Goal: Task Accomplishment & Management: Use online tool/utility

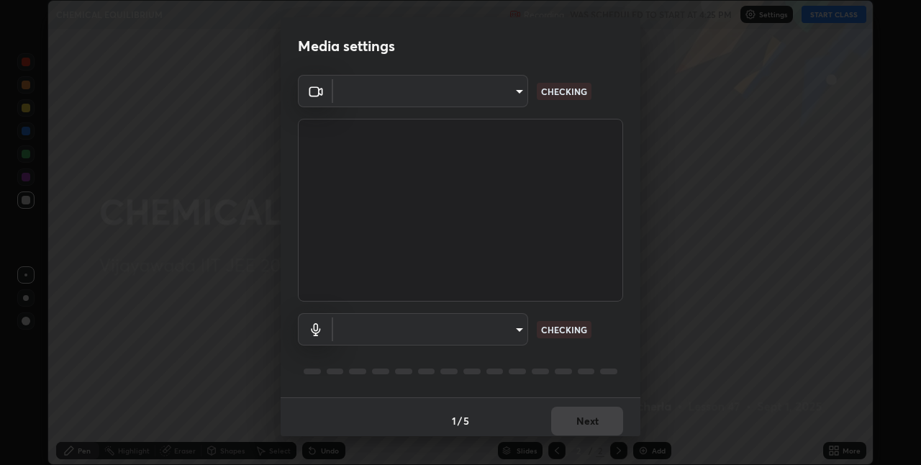
scroll to position [465, 921]
type input "e73d2c6d92d5eb4330bdac1748542d82cafb8f7456d61f7475a533174482276f"
type input "12d66ff83c6ef7e78adb653e5f19b1e103de6d31099a00b6e942a07595e95af9"
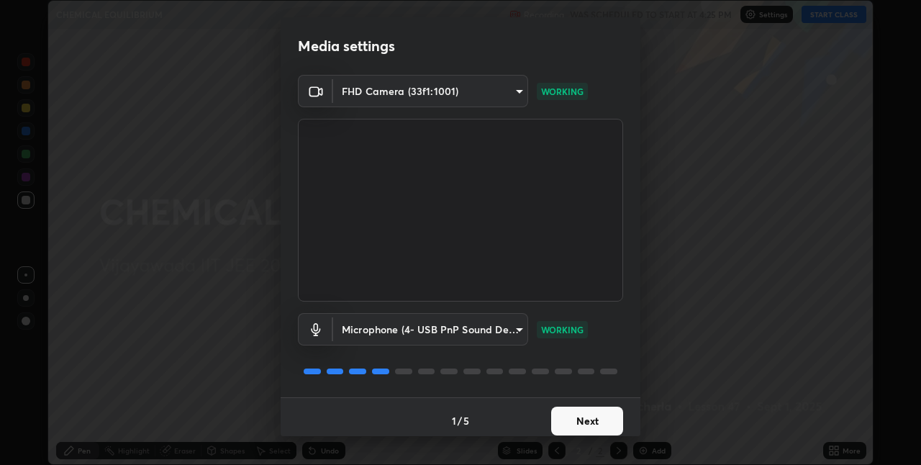
click at [603, 420] on button "Next" at bounding box center [587, 420] width 72 height 29
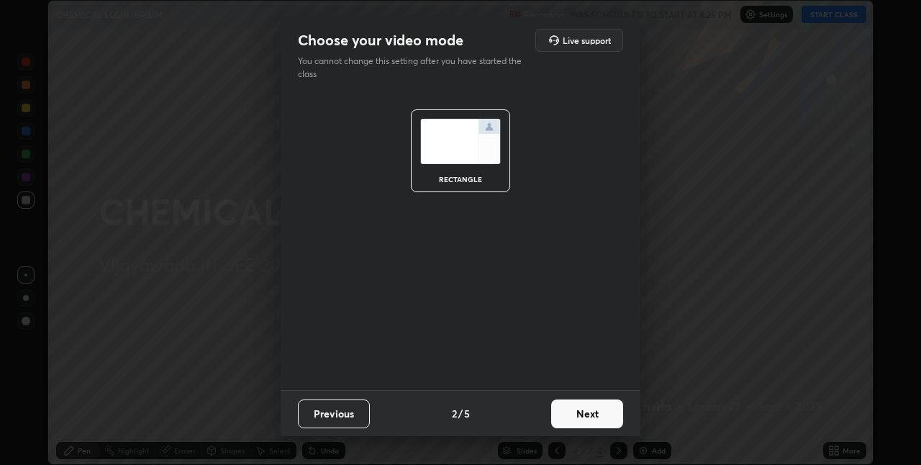
click at [602, 420] on button "Next" at bounding box center [587, 413] width 72 height 29
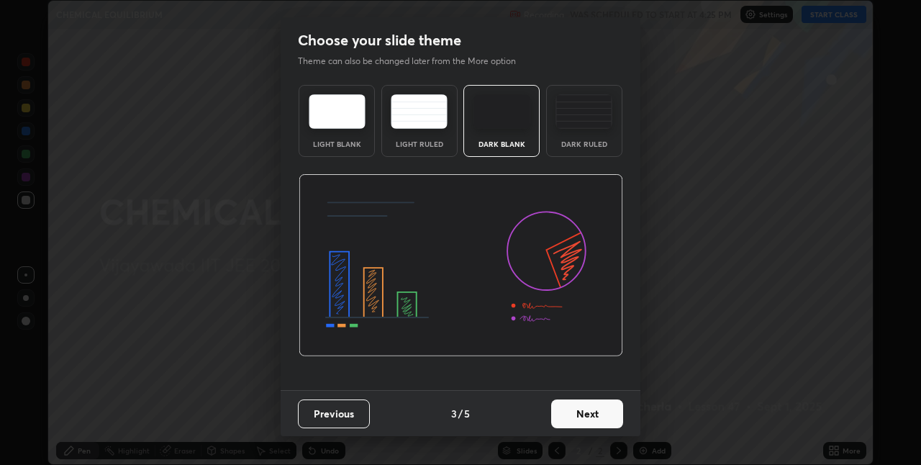
click at [596, 412] on button "Next" at bounding box center [587, 413] width 72 height 29
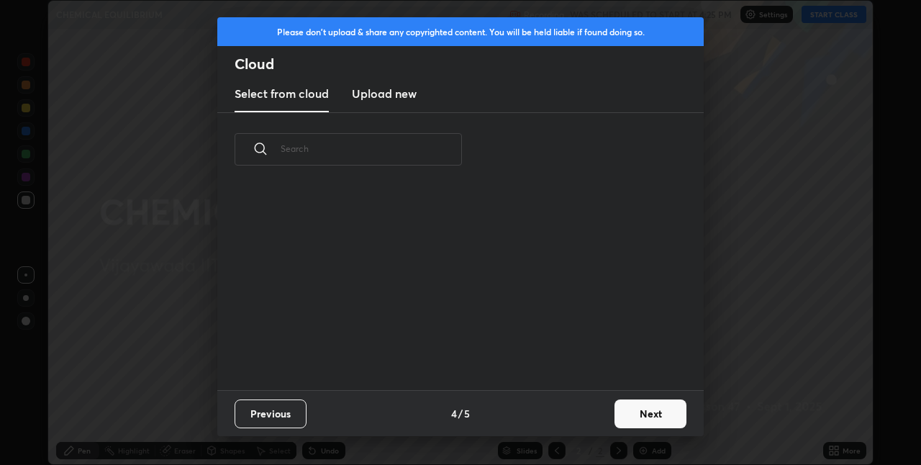
click at [647, 414] on button "Next" at bounding box center [650, 413] width 72 height 29
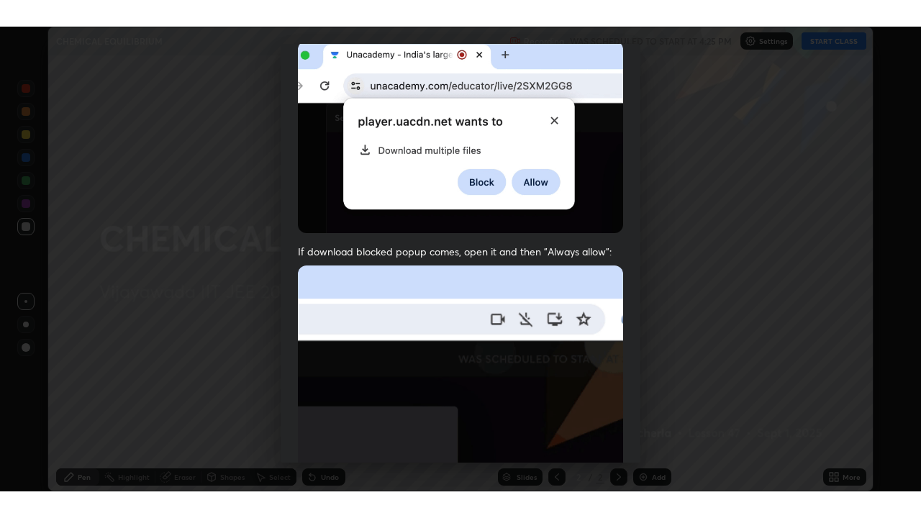
scroll to position [301, 0]
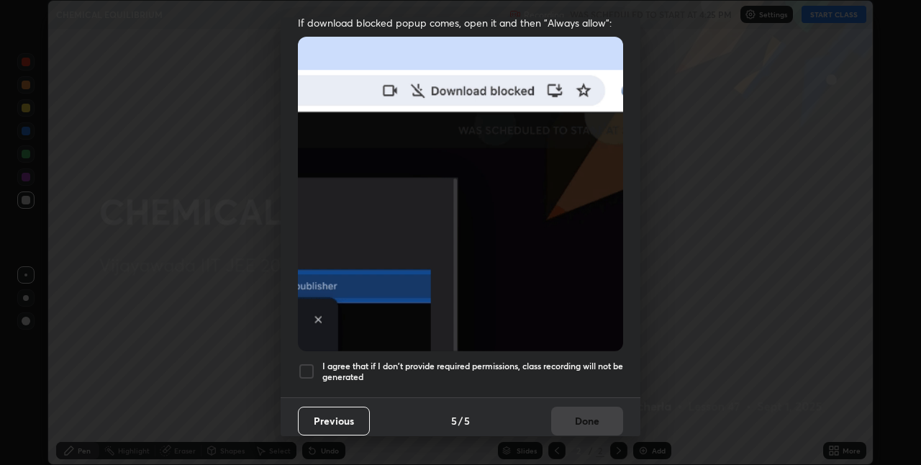
click at [305, 362] on div at bounding box center [306, 370] width 17 height 17
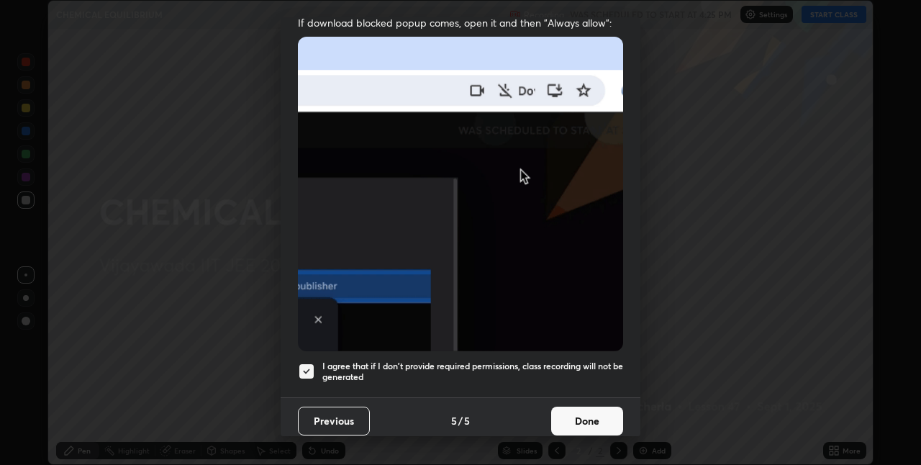
click at [573, 418] on button "Done" at bounding box center [587, 420] width 72 height 29
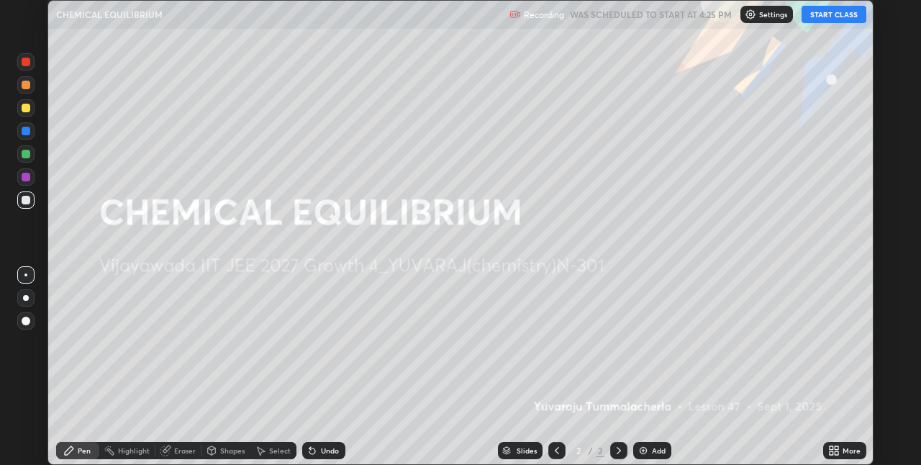
click at [831, 19] on button "START CLASS" at bounding box center [833, 14] width 65 height 17
click at [839, 450] on icon at bounding box center [834, 450] width 12 height 12
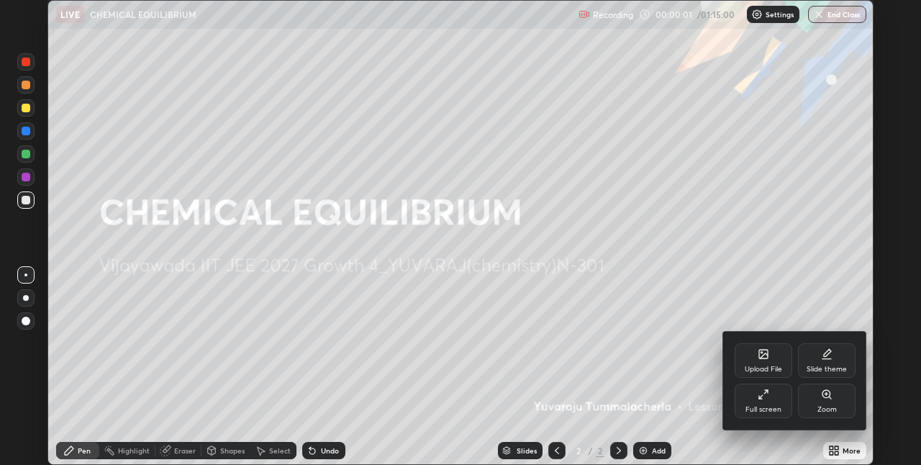
click at [769, 398] on div "Full screen" at bounding box center [763, 400] width 58 height 35
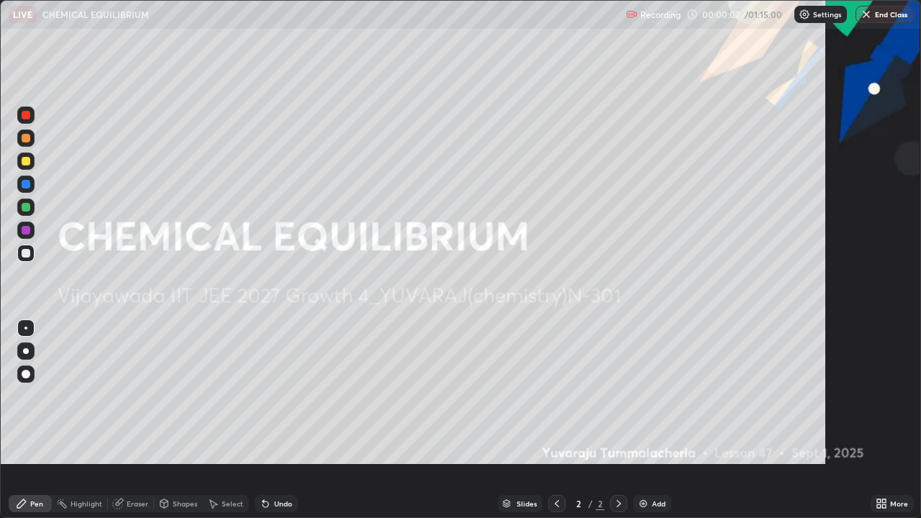
scroll to position [518, 921]
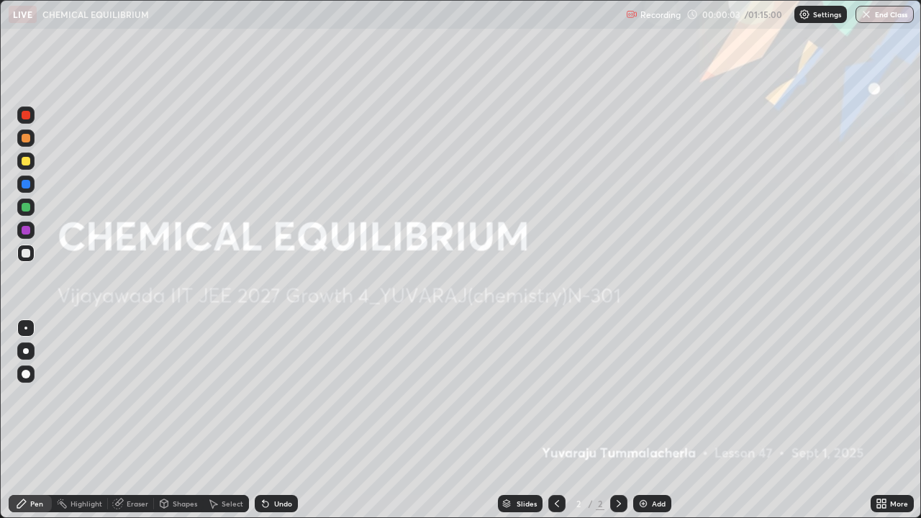
click at [652, 464] on div "Add" at bounding box center [659, 503] width 14 height 7
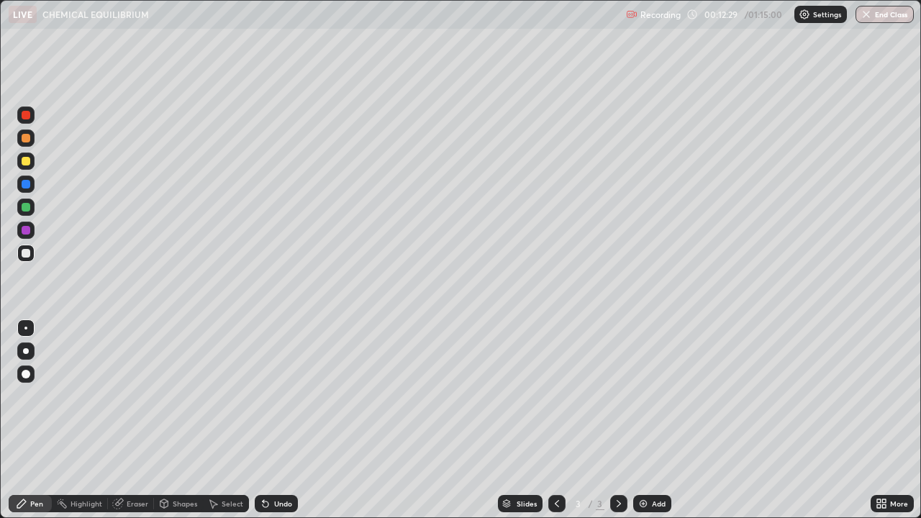
click at [0, 242] on div "Setting up your live class" at bounding box center [460, 259] width 921 height 518
click at [276, 464] on div "Undo" at bounding box center [283, 503] width 18 height 7
click at [619, 464] on icon at bounding box center [619, 504] width 12 height 12
click at [645, 464] on img at bounding box center [643, 504] width 12 height 12
click at [31, 168] on div at bounding box center [25, 160] width 17 height 17
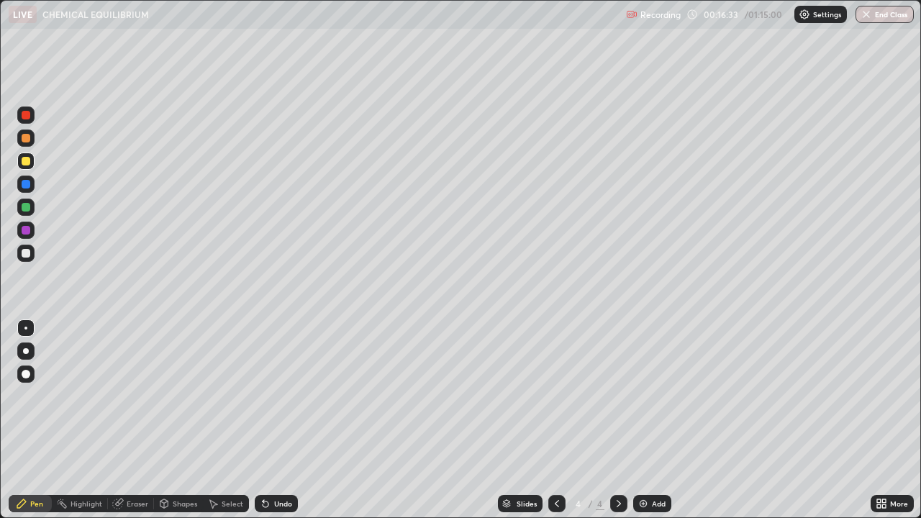
click at [281, 464] on div "Undo" at bounding box center [283, 503] width 18 height 7
click at [278, 464] on div "Undo" at bounding box center [276, 503] width 43 height 17
click at [281, 464] on div "Undo" at bounding box center [283, 503] width 18 height 7
click at [275, 464] on div "Undo" at bounding box center [276, 503] width 43 height 17
click at [280, 464] on div "Undo" at bounding box center [283, 503] width 18 height 7
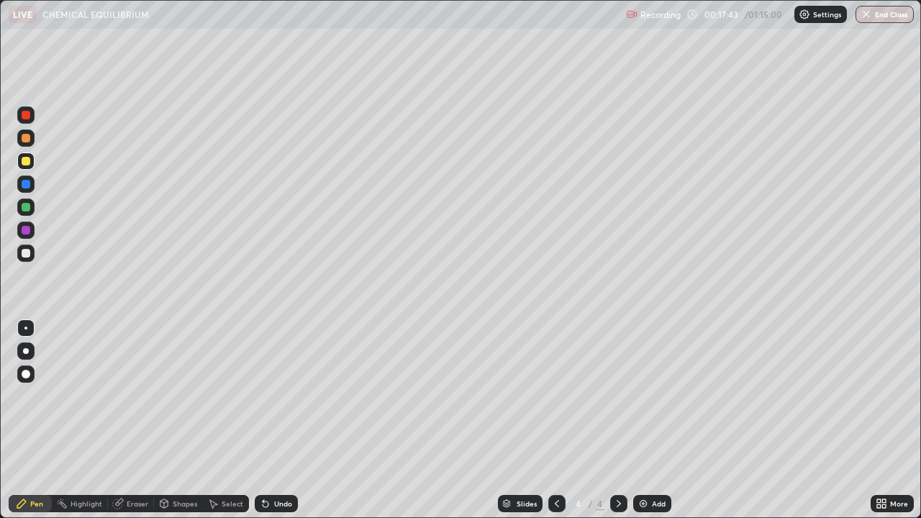
click at [278, 464] on div "Undo" at bounding box center [276, 503] width 43 height 17
click at [273, 464] on div "Undo" at bounding box center [276, 503] width 43 height 17
click at [274, 464] on div "Undo" at bounding box center [283, 503] width 18 height 7
click at [276, 464] on div "Undo" at bounding box center [283, 503] width 18 height 7
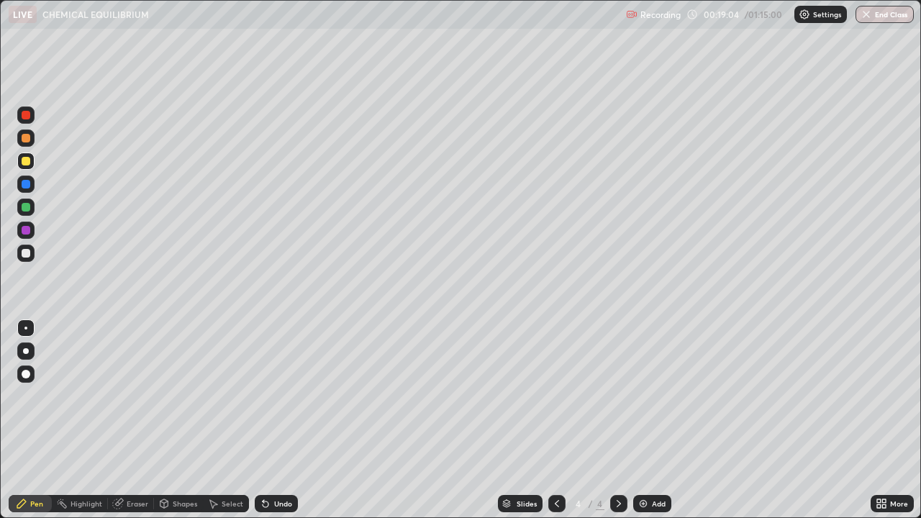
click at [279, 464] on div "Undo" at bounding box center [283, 503] width 18 height 7
click at [279, 464] on div "Undo" at bounding box center [276, 503] width 43 height 17
click at [282, 464] on div "Undo" at bounding box center [283, 503] width 18 height 7
click at [274, 464] on div "Undo" at bounding box center [283, 503] width 18 height 7
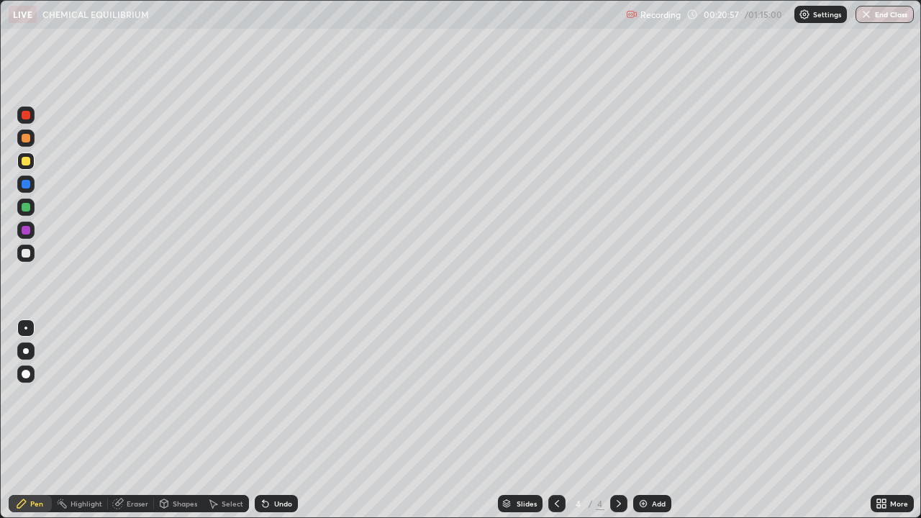
click at [280, 464] on div "Undo" at bounding box center [283, 503] width 18 height 7
click at [276, 464] on div "Undo" at bounding box center [283, 503] width 18 height 7
click at [278, 464] on div "Undo" at bounding box center [276, 503] width 43 height 17
click at [29, 250] on div at bounding box center [25, 253] width 17 height 17
click at [27, 207] on div at bounding box center [26, 207] width 9 height 9
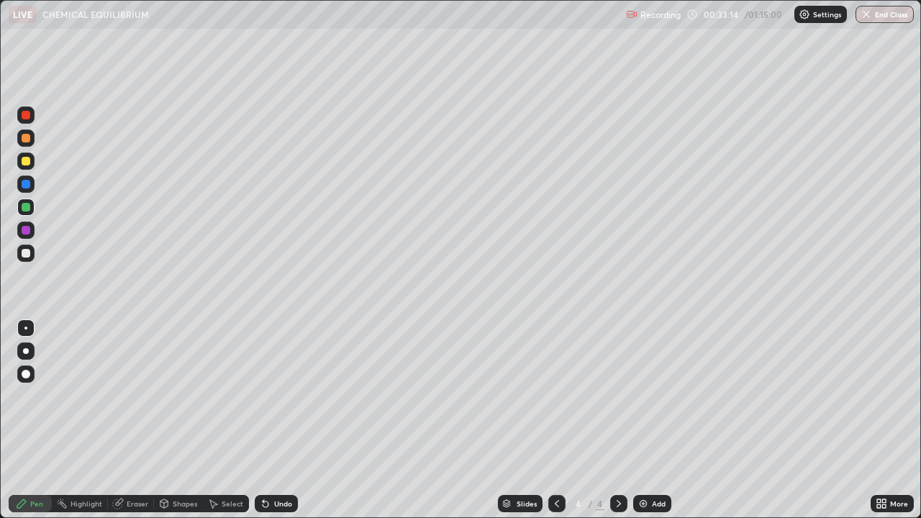
click at [277, 464] on div "Undo" at bounding box center [283, 503] width 18 height 7
click at [284, 464] on div "Undo" at bounding box center [283, 503] width 18 height 7
click at [278, 464] on div "Undo" at bounding box center [283, 503] width 18 height 7
click at [283, 464] on div "Undo" at bounding box center [283, 503] width 18 height 7
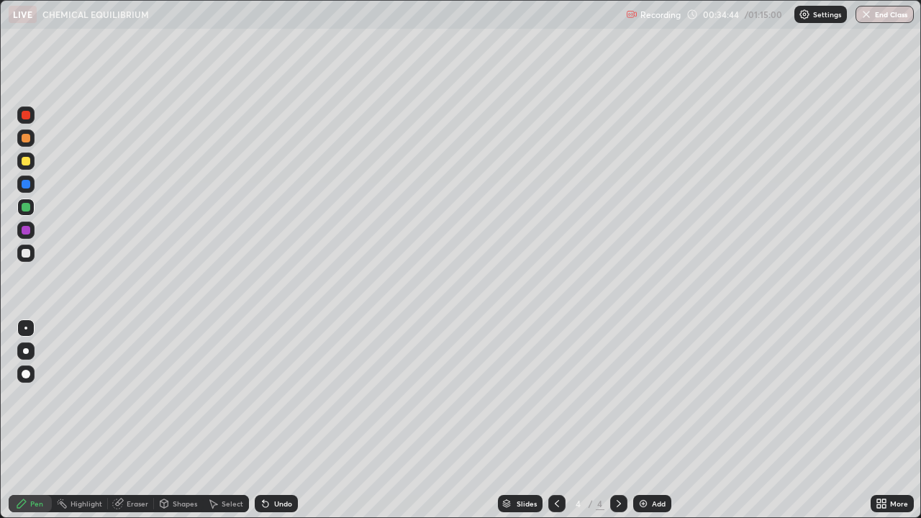
click at [284, 464] on div "Undo" at bounding box center [276, 503] width 43 height 17
click at [292, 464] on div "Undo" at bounding box center [276, 503] width 43 height 17
click at [276, 464] on div "Undo" at bounding box center [283, 503] width 18 height 7
click at [285, 464] on div "Undo" at bounding box center [276, 503] width 43 height 17
click at [283, 464] on div "Undo" at bounding box center [276, 503] width 43 height 17
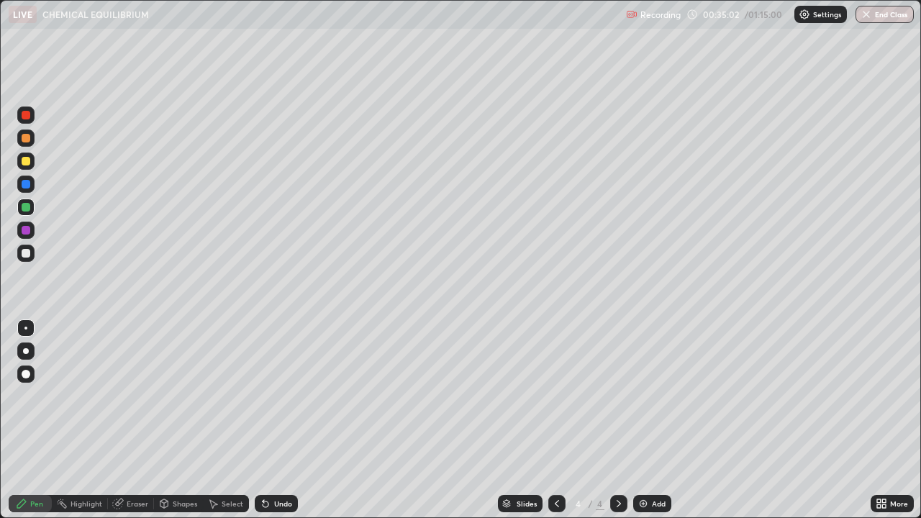
click at [279, 464] on div "Undo" at bounding box center [283, 503] width 18 height 7
click at [275, 464] on div "Undo" at bounding box center [283, 503] width 18 height 7
click at [274, 464] on div "Undo" at bounding box center [283, 503] width 18 height 7
click at [273, 464] on div "Undo" at bounding box center [276, 503] width 43 height 17
click at [278, 464] on div "Undo" at bounding box center [276, 503] width 43 height 17
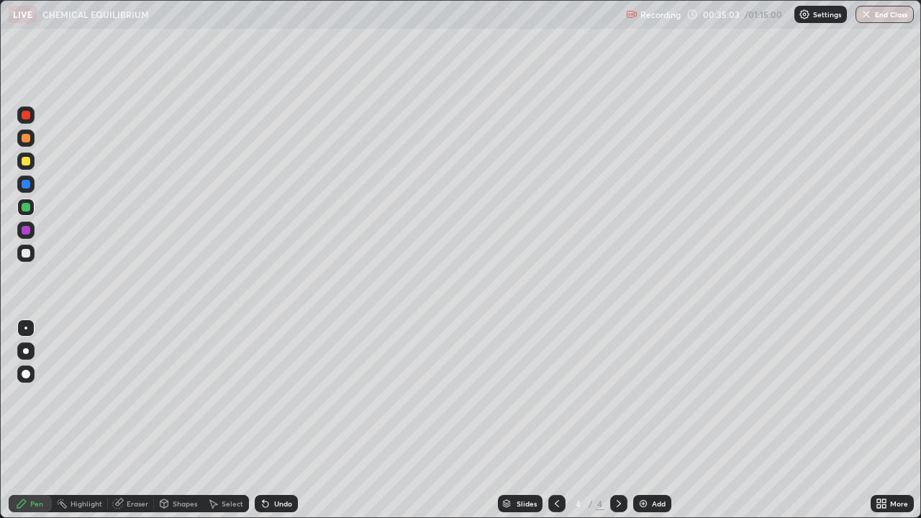
click at [280, 464] on div "Undo" at bounding box center [276, 503] width 43 height 17
click at [642, 464] on img at bounding box center [643, 504] width 12 height 12
click at [554, 464] on icon at bounding box center [557, 504] width 12 height 12
click at [616, 464] on icon at bounding box center [618, 503] width 4 height 7
click at [134, 464] on div "Eraser" at bounding box center [138, 503] width 22 height 7
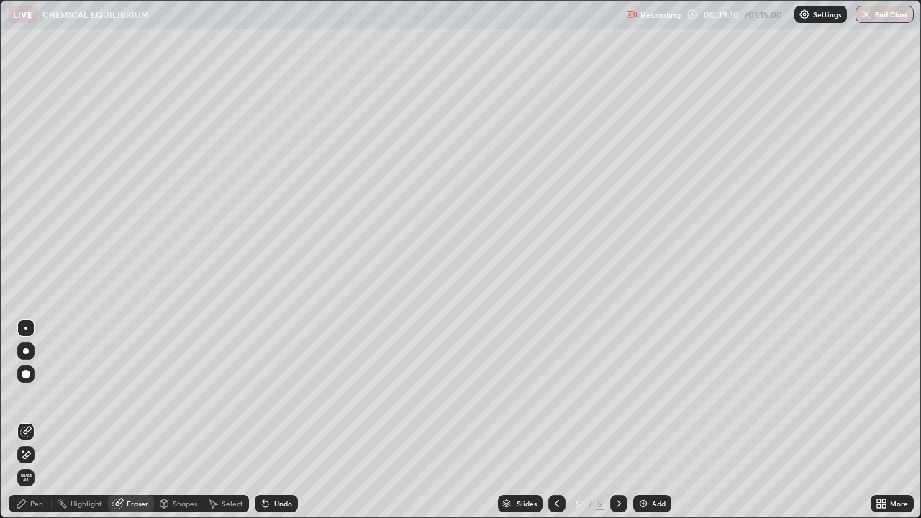
click at [44, 464] on div "Pen" at bounding box center [30, 503] width 43 height 17
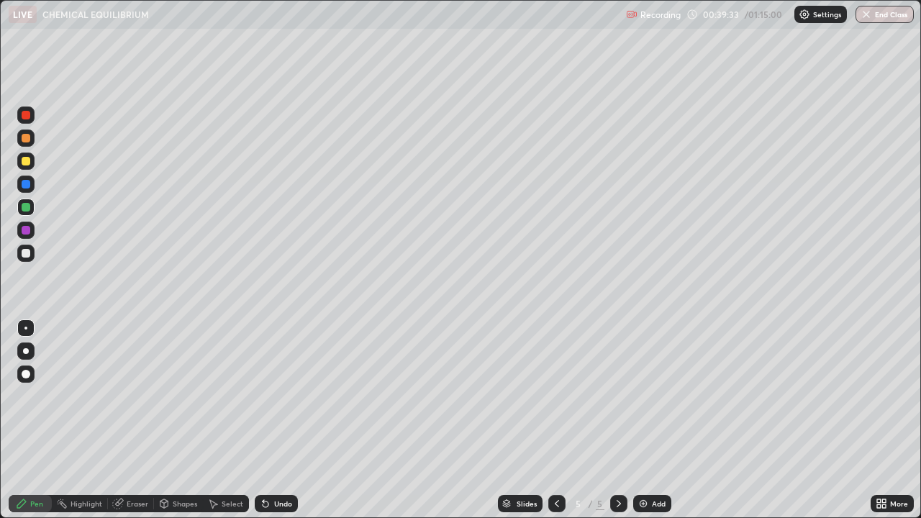
click at [136, 464] on div "Eraser" at bounding box center [138, 503] width 22 height 7
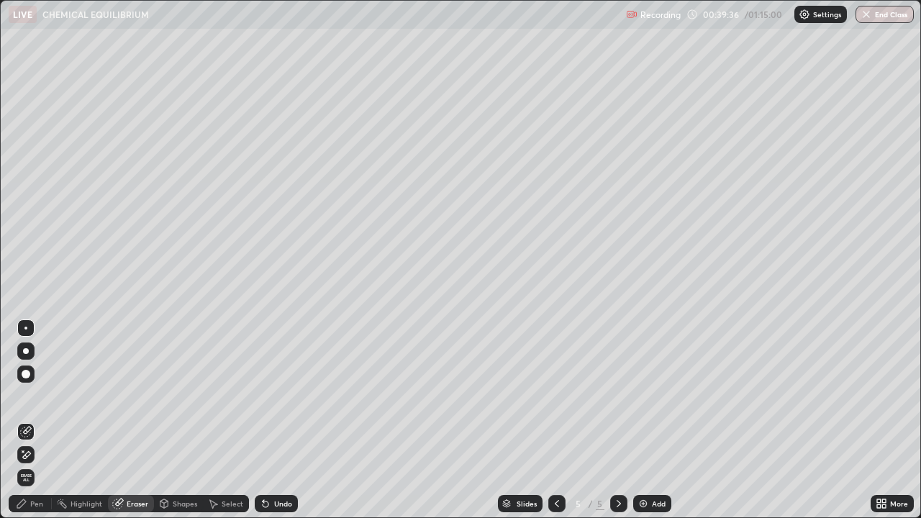
click at [31, 464] on div "Pen" at bounding box center [36, 503] width 13 height 7
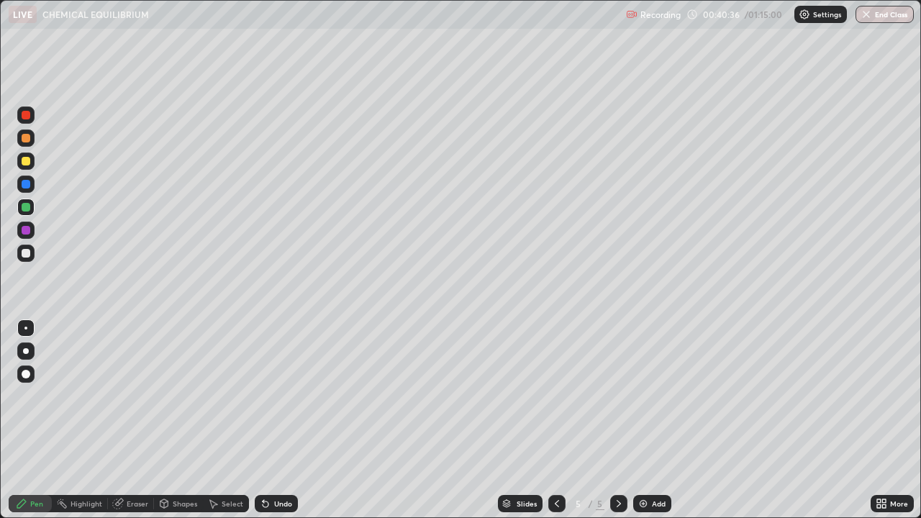
click at [25, 253] on div at bounding box center [26, 253] width 9 height 9
click at [283, 464] on div "Undo" at bounding box center [283, 503] width 18 height 7
click at [280, 464] on div "Undo" at bounding box center [276, 503] width 43 height 17
click at [284, 464] on div "Undo" at bounding box center [283, 503] width 18 height 7
click at [286, 464] on div "Undo" at bounding box center [283, 503] width 18 height 7
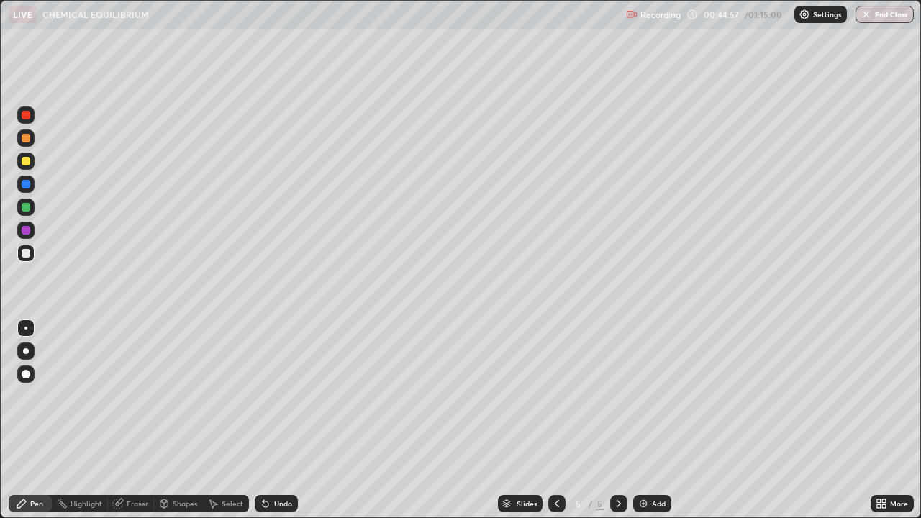
click at [283, 464] on div "Undo" at bounding box center [283, 503] width 18 height 7
click at [277, 464] on div "Undo" at bounding box center [283, 503] width 18 height 7
click at [275, 464] on div "Undo" at bounding box center [276, 503] width 43 height 17
click at [24, 161] on div at bounding box center [26, 161] width 9 height 9
click at [283, 464] on div "Undo" at bounding box center [283, 503] width 18 height 7
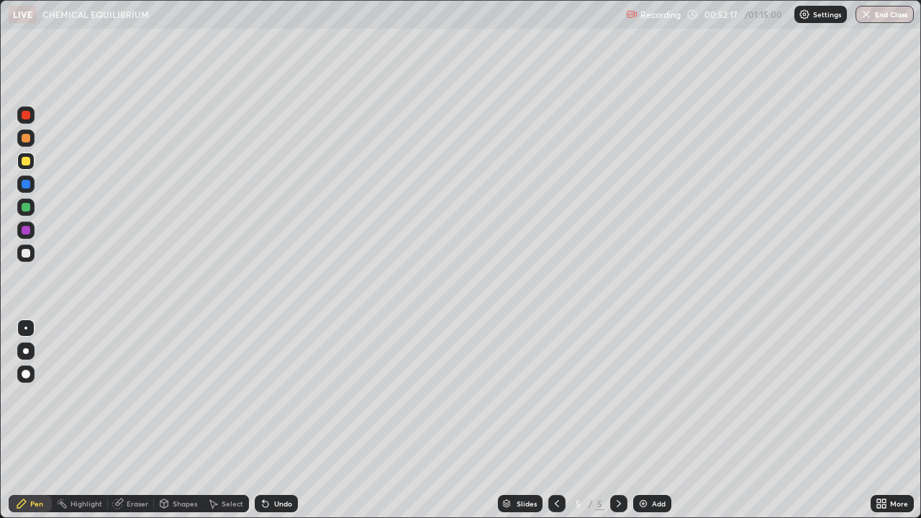
click at [0, 373] on div "Setting up your live class" at bounding box center [460, 259] width 921 height 518
click at [27, 251] on div at bounding box center [26, 253] width 9 height 9
click at [274, 464] on div "Undo" at bounding box center [283, 503] width 18 height 7
click at [646, 464] on img at bounding box center [643, 504] width 12 height 12
click at [27, 163] on div at bounding box center [26, 161] width 9 height 9
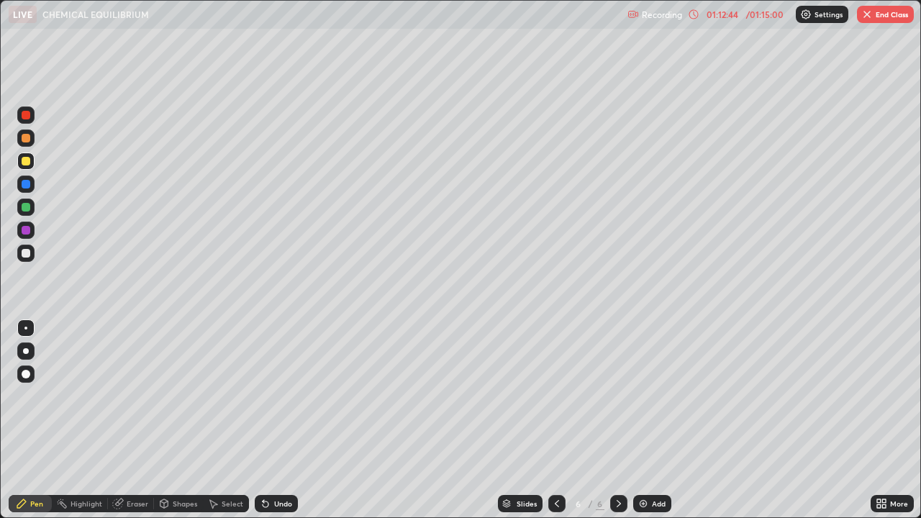
click at [276, 464] on div "Undo" at bounding box center [276, 503] width 43 height 17
click at [275, 464] on div "Undo" at bounding box center [276, 503] width 43 height 17
click at [277, 464] on div "Undo" at bounding box center [276, 503] width 43 height 17
click at [276, 464] on div "Undo" at bounding box center [276, 503] width 43 height 17
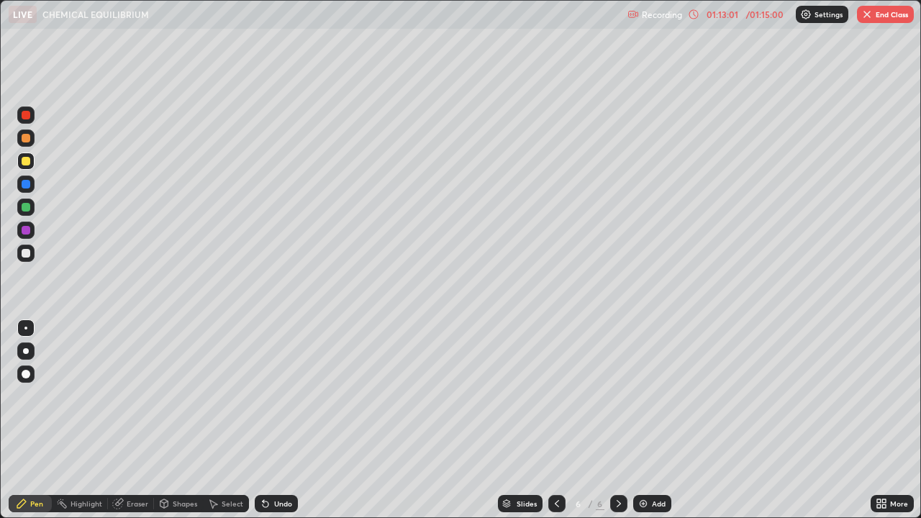
click at [279, 464] on div "Undo" at bounding box center [276, 503] width 43 height 17
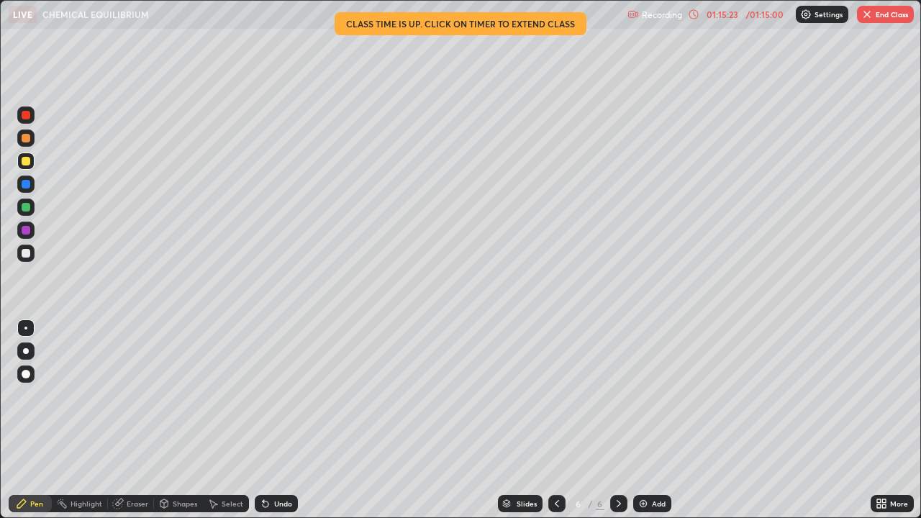
click at [887, 19] on button "End Class" at bounding box center [885, 14] width 57 height 17
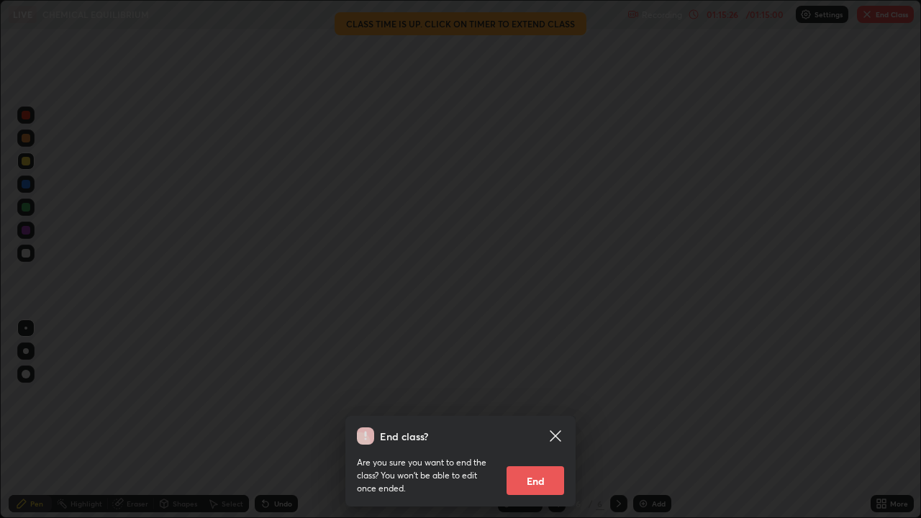
click at [541, 464] on button "End" at bounding box center [535, 480] width 58 height 29
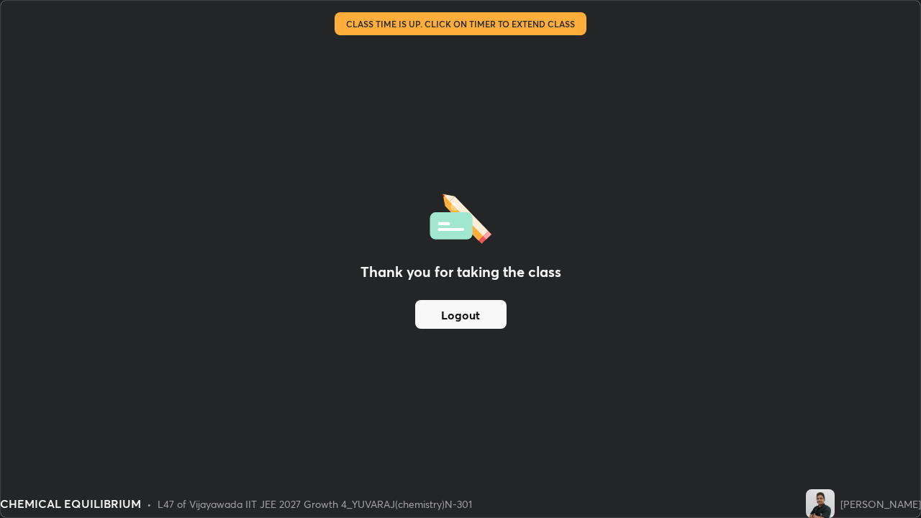
click at [462, 320] on button "Logout" at bounding box center [460, 314] width 91 height 29
click at [452, 322] on button "Logout" at bounding box center [460, 314] width 91 height 29
click at [449, 313] on button "Logout" at bounding box center [460, 314] width 91 height 29
click at [449, 311] on button "Logout" at bounding box center [460, 314] width 91 height 29
click at [447, 316] on button "Logout" at bounding box center [460, 314] width 91 height 29
